Goal: Download file/media

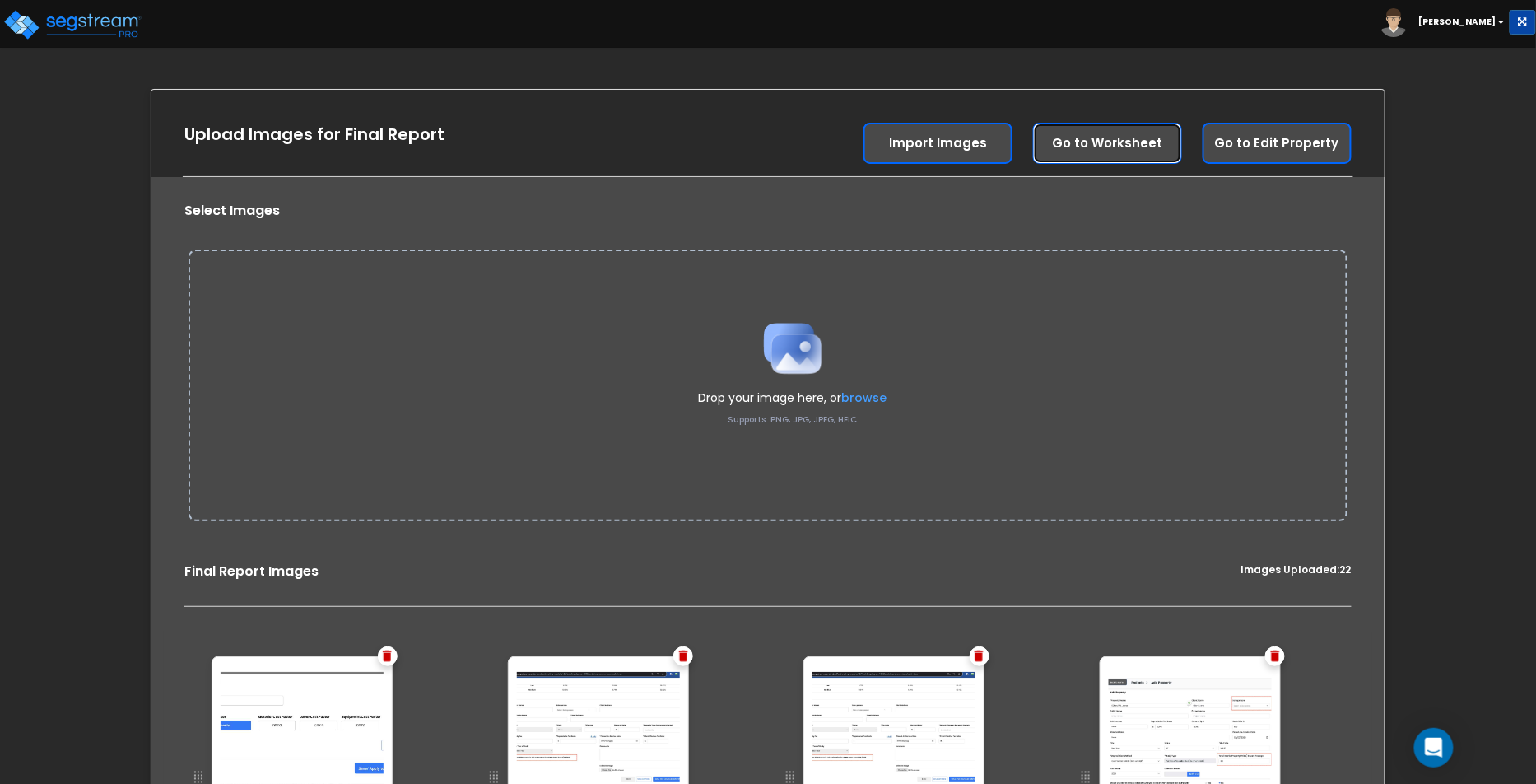
click at [1100, 148] on link "Go to Worksheet" at bounding box center [1107, 143] width 149 height 41
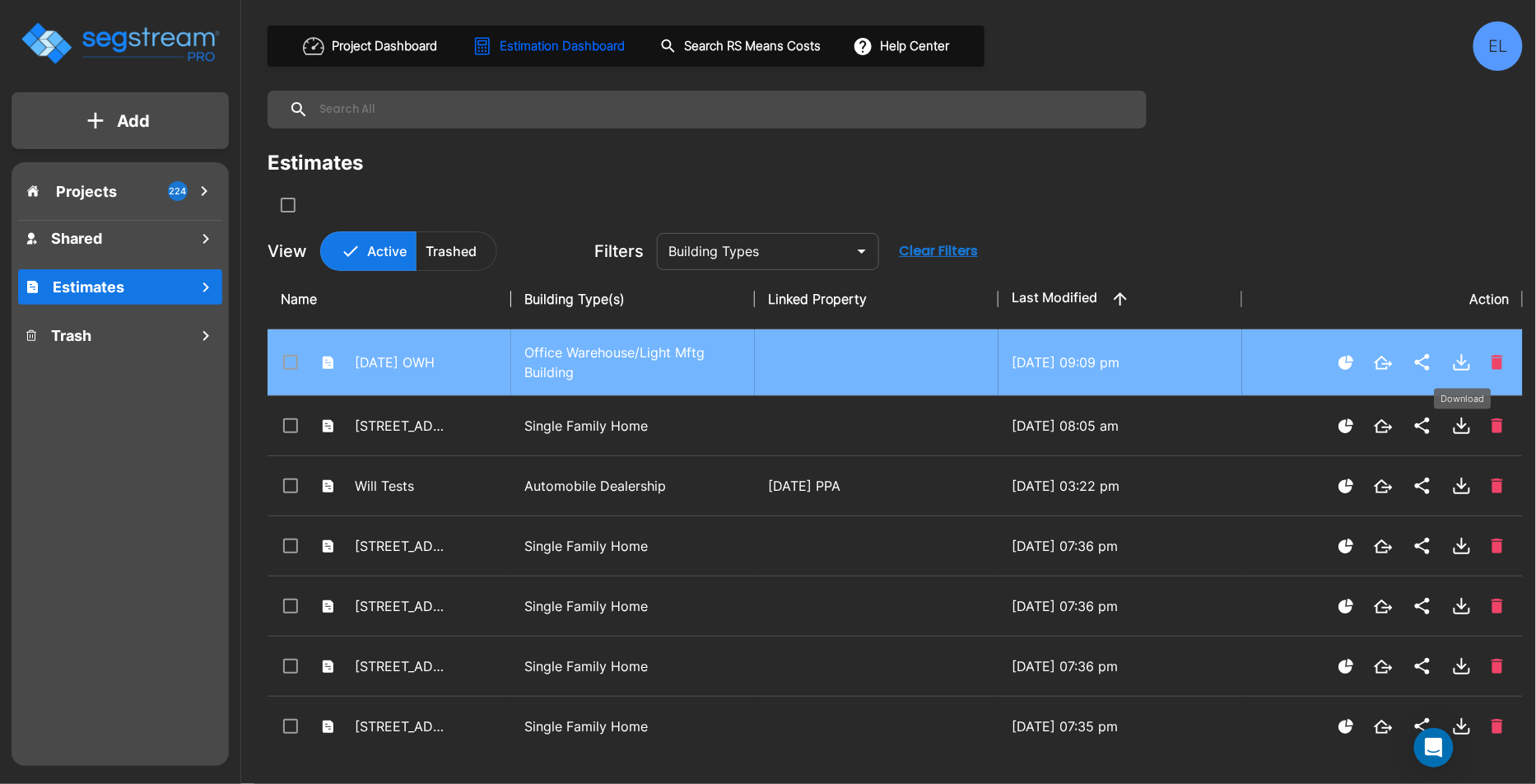
click at [1462, 362] on icon "Download" at bounding box center [1462, 359] width 0 height 10
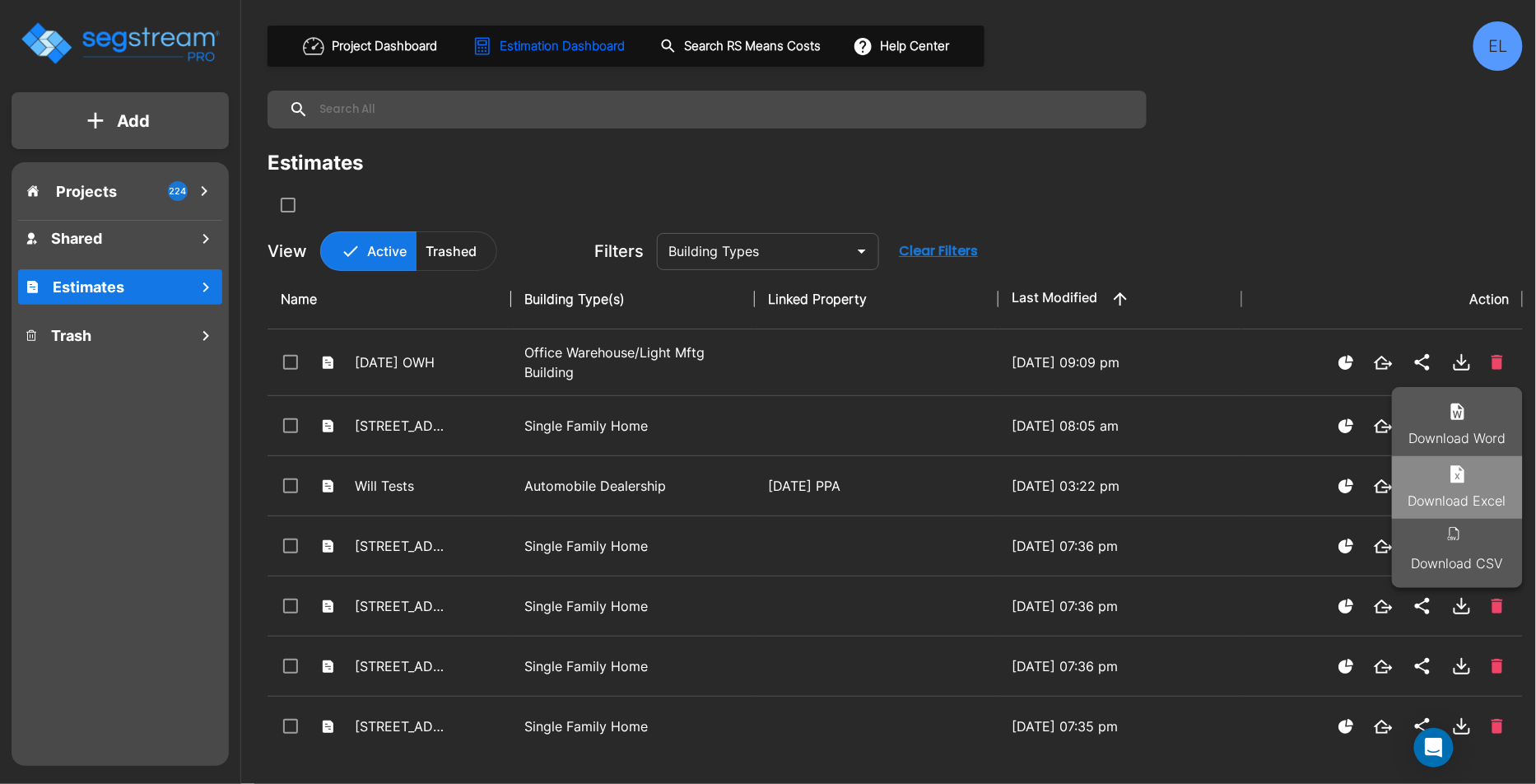
click at [1453, 464] on icon at bounding box center [1458, 474] width 20 height 20
